Goal: Task Accomplishment & Management: Manage account settings

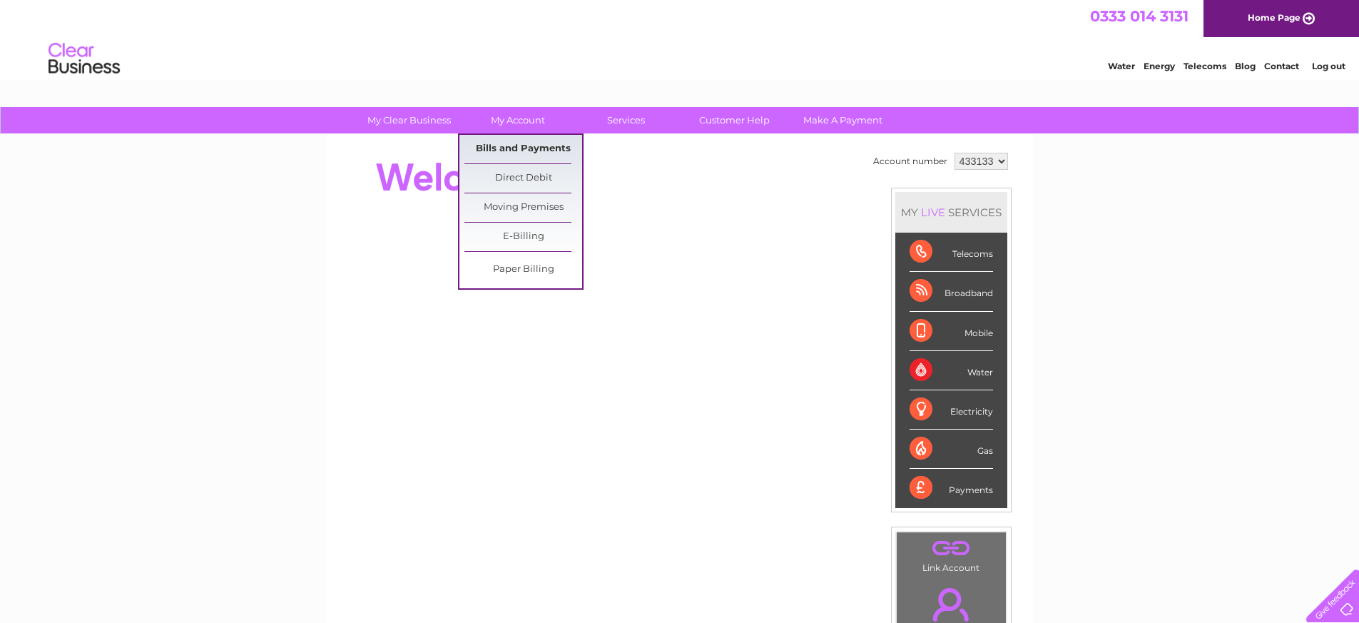
click at [499, 148] on link "Bills and Payments" at bounding box center [524, 149] width 118 height 29
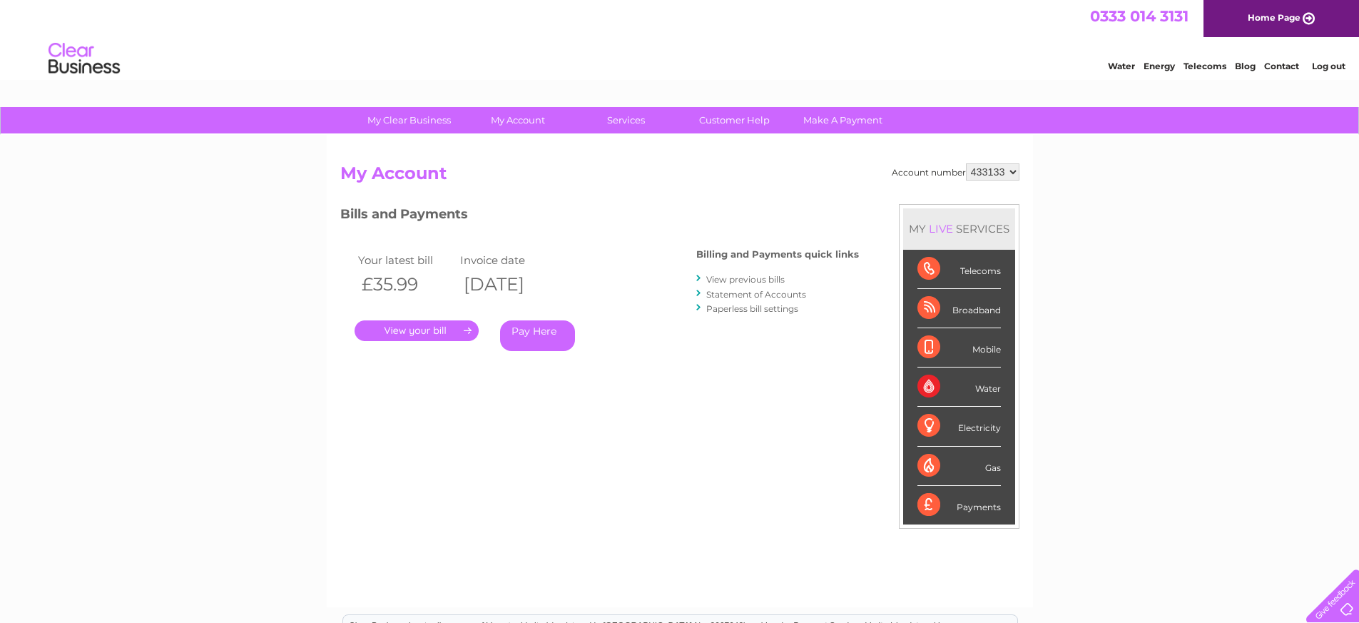
click at [714, 278] on link "View previous bills" at bounding box center [745, 279] width 78 height 11
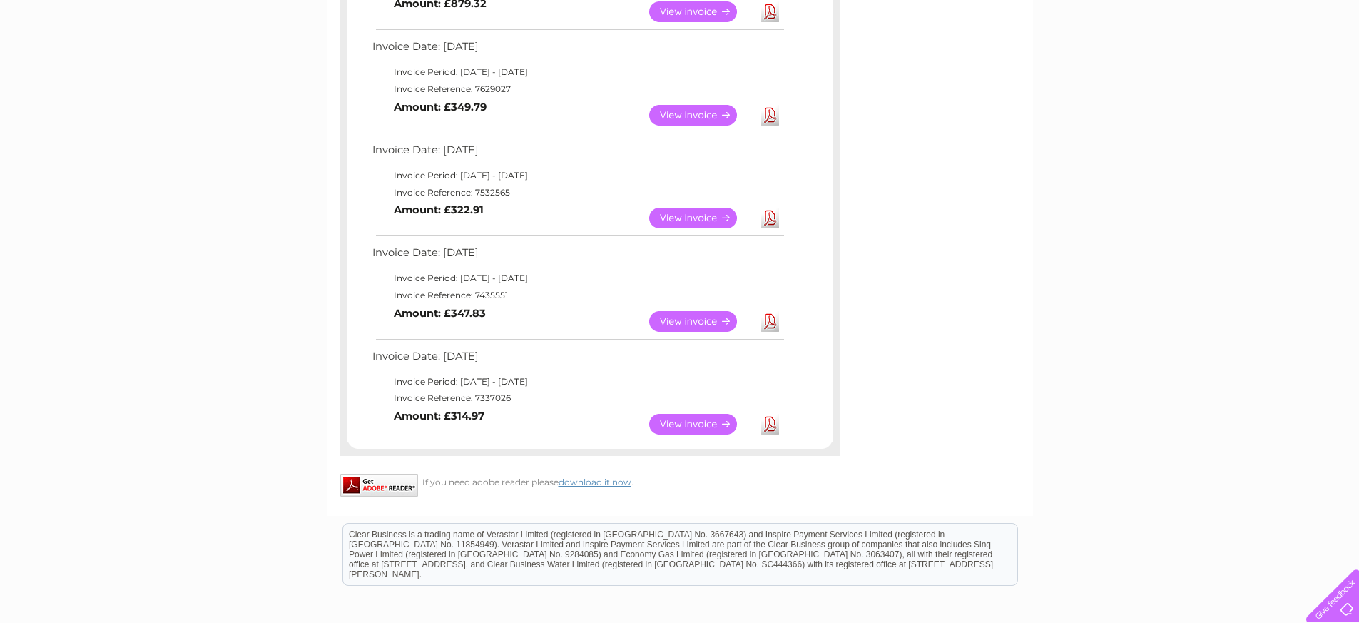
scroll to position [805, 0]
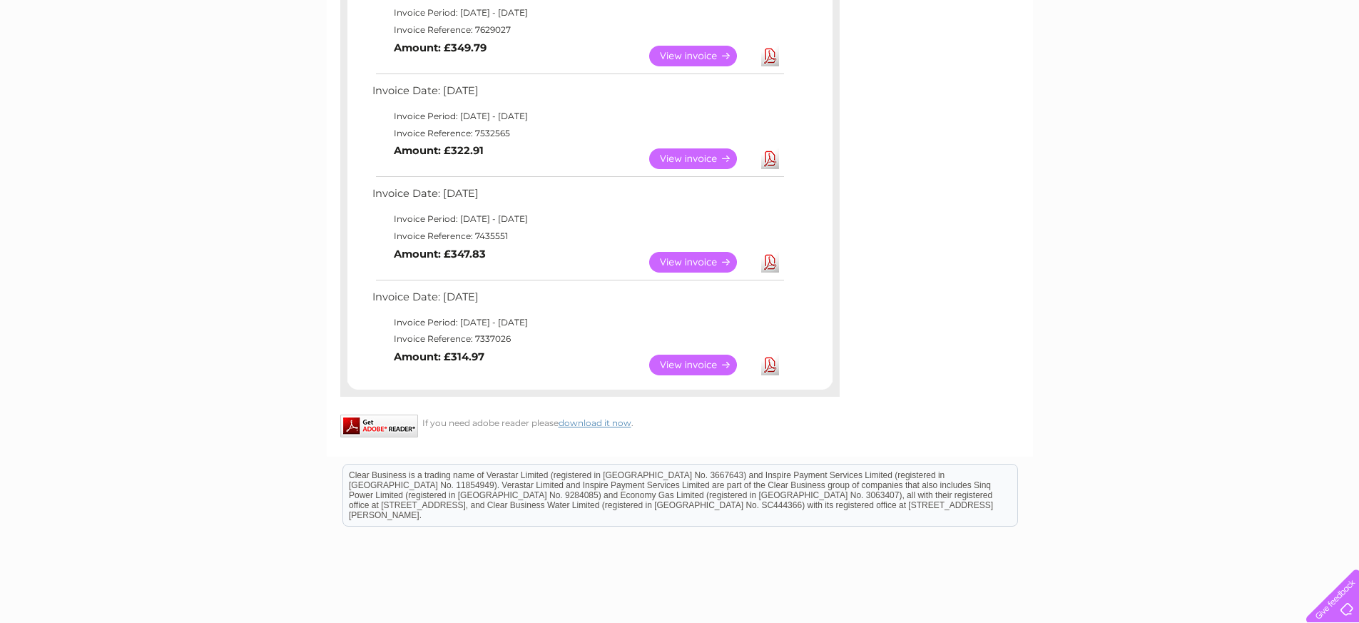
click at [672, 358] on link "View" at bounding box center [701, 365] width 105 height 21
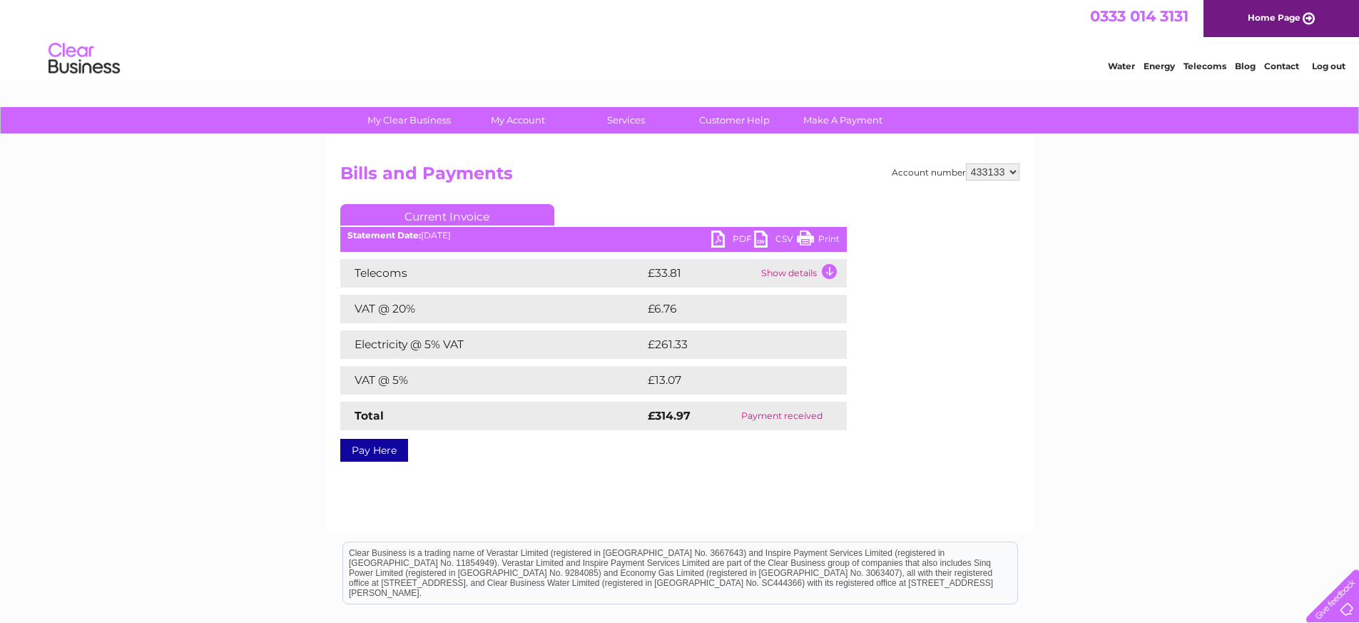
click at [715, 242] on link "PDF" at bounding box center [732, 240] width 43 height 21
